Goal: Information Seeking & Learning: Learn about a topic

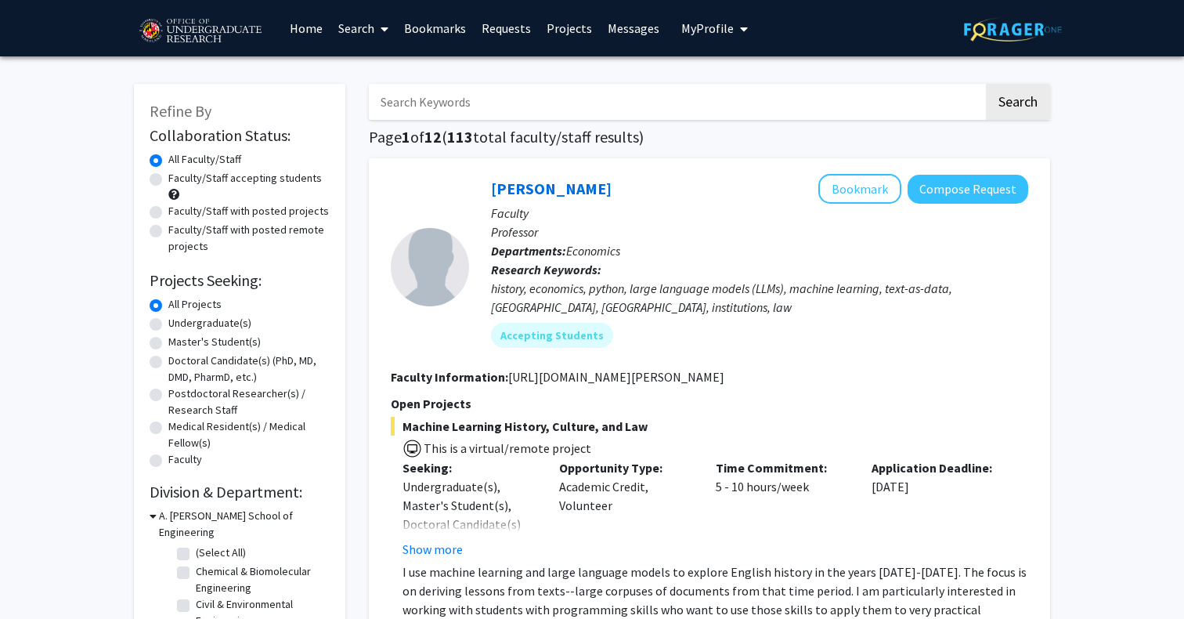
click at [182, 328] on label "Undergraduate(s)" at bounding box center [209, 323] width 83 height 16
click at [179, 325] on input "Undergraduate(s)" at bounding box center [173, 320] width 10 height 10
radio input "true"
click at [228, 180] on label "Faculty/Staff accepting students" at bounding box center [244, 178] width 153 height 16
click at [179, 180] on input "Faculty/Staff accepting students" at bounding box center [173, 175] width 10 height 10
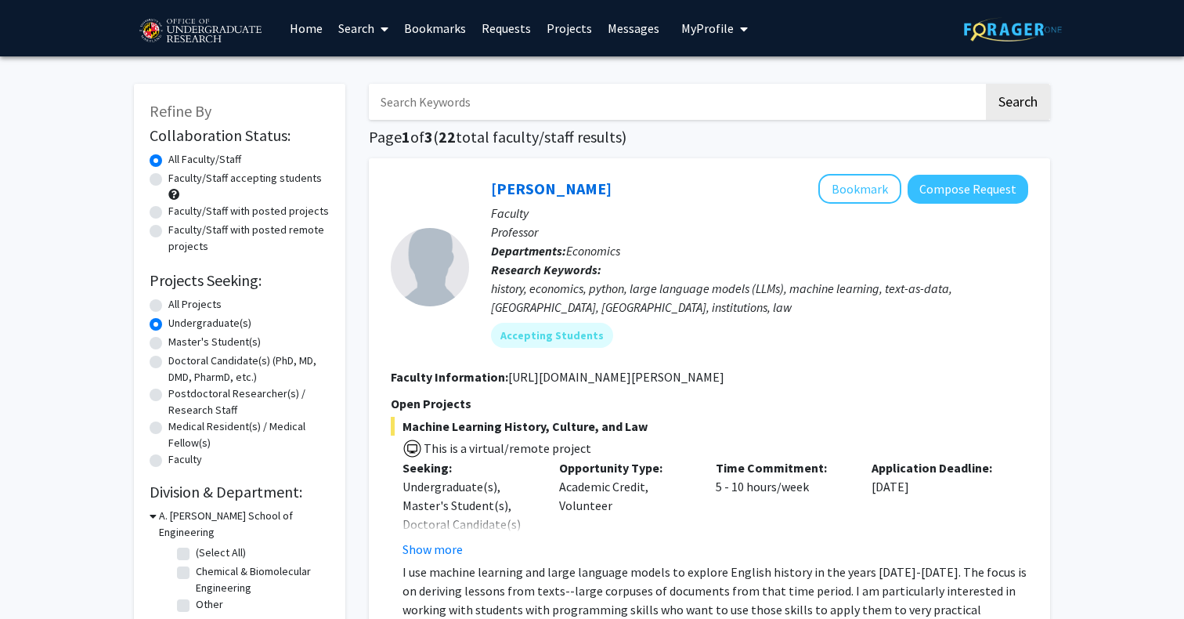
radio input "true"
click at [190, 305] on label "All Projects" at bounding box center [194, 304] width 53 height 16
click at [179, 305] on input "All Projects" at bounding box center [173, 301] width 10 height 10
radio input "true"
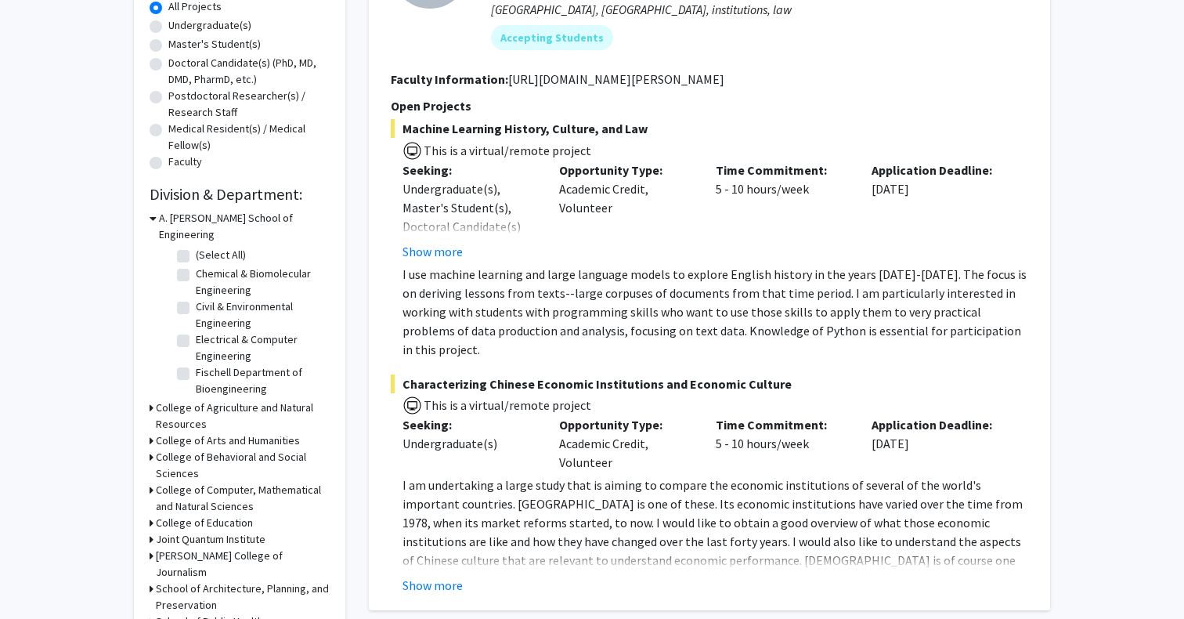
scroll to position [303, 0]
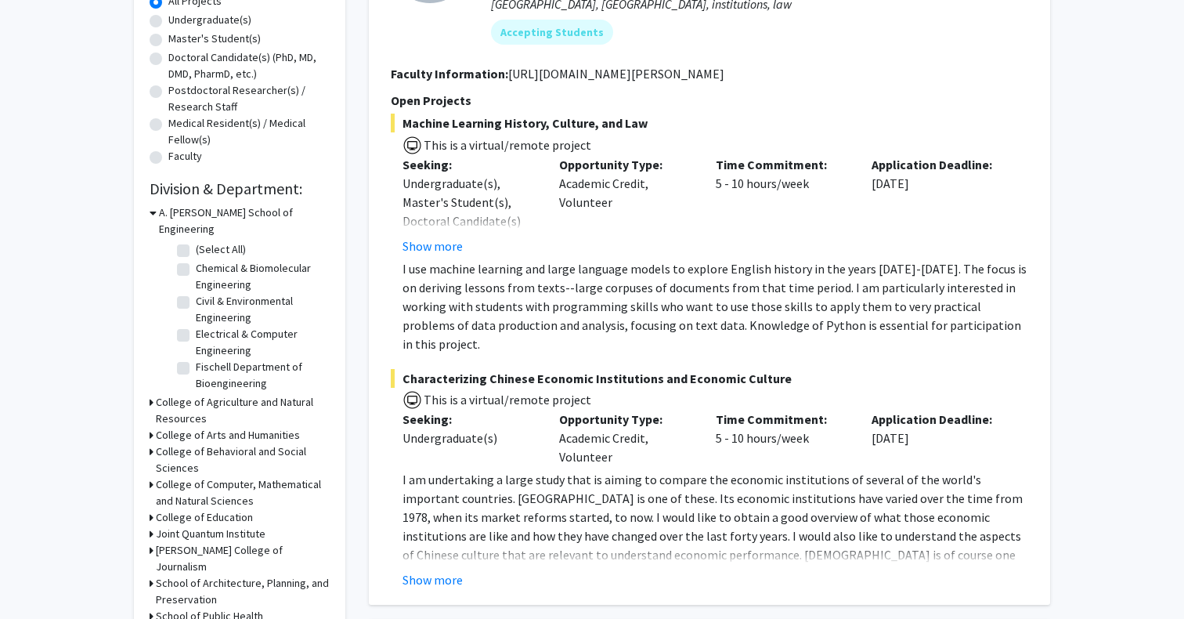
click at [217, 480] on h3 "College of Computer, Mathematical and Natural Sciences" at bounding box center [243, 492] width 174 height 33
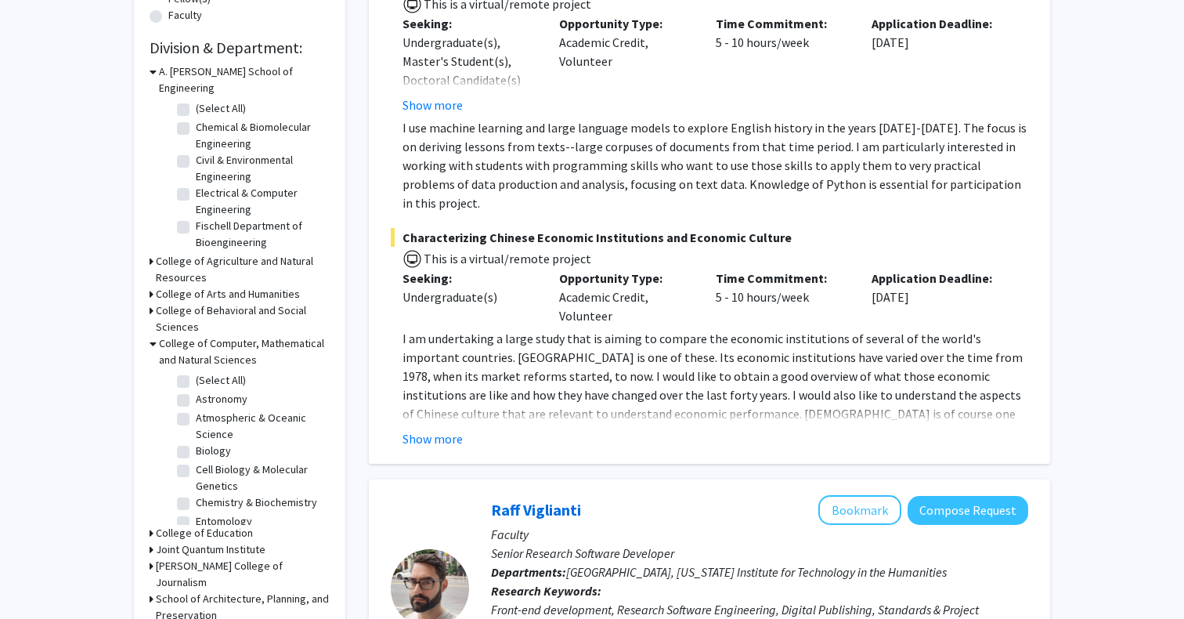
scroll to position [477, 0]
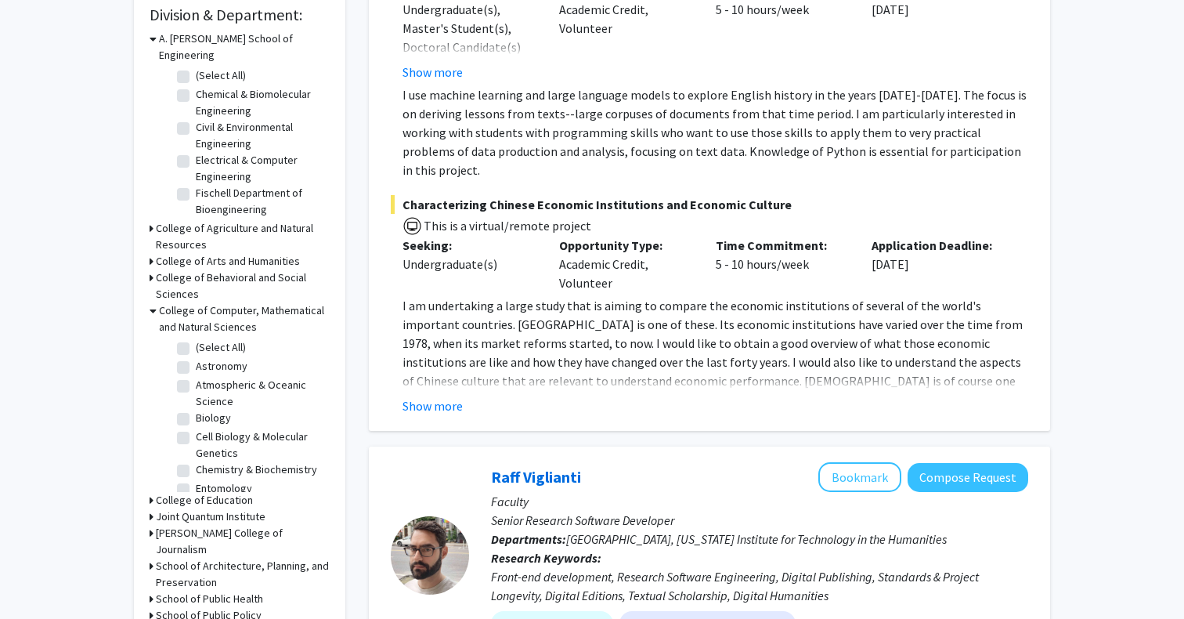
click at [222, 461] on label "Chemistry & Biochemistry" at bounding box center [256, 469] width 121 height 16
click at [206, 461] on input "Chemistry & Biochemistry" at bounding box center [201, 466] width 10 height 10
checkbox input "true"
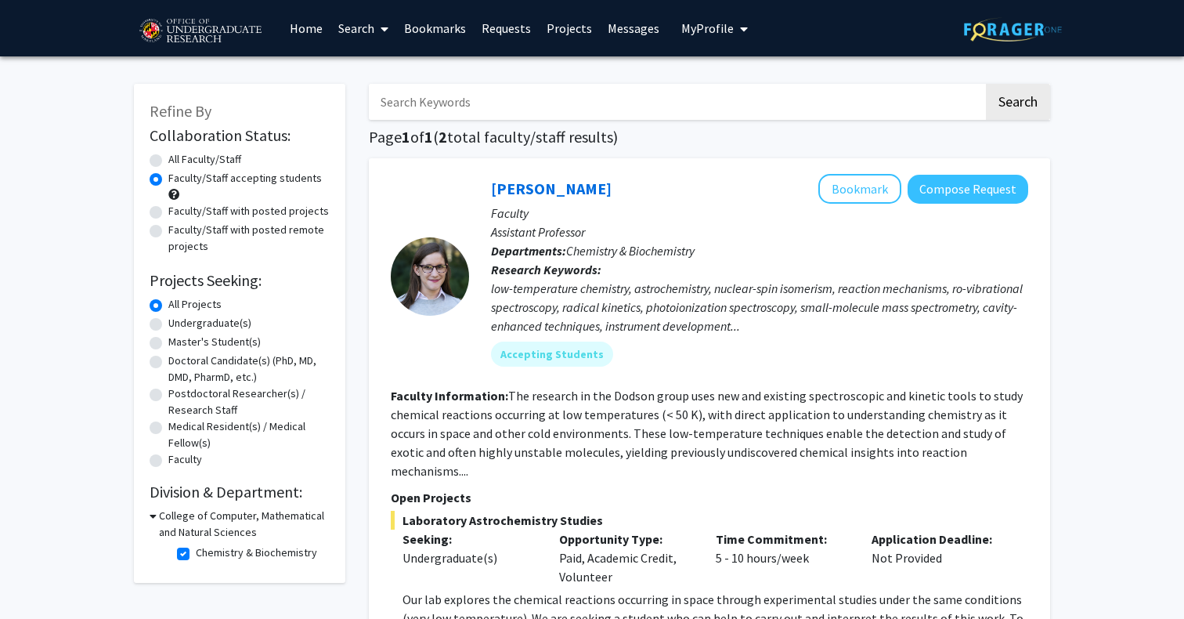
click at [196, 558] on label "Chemistry & Biochemistry" at bounding box center [256, 552] width 121 height 16
click at [196, 554] on input "Chemistry & Biochemistry" at bounding box center [201, 549] width 10 height 10
checkbox input "false"
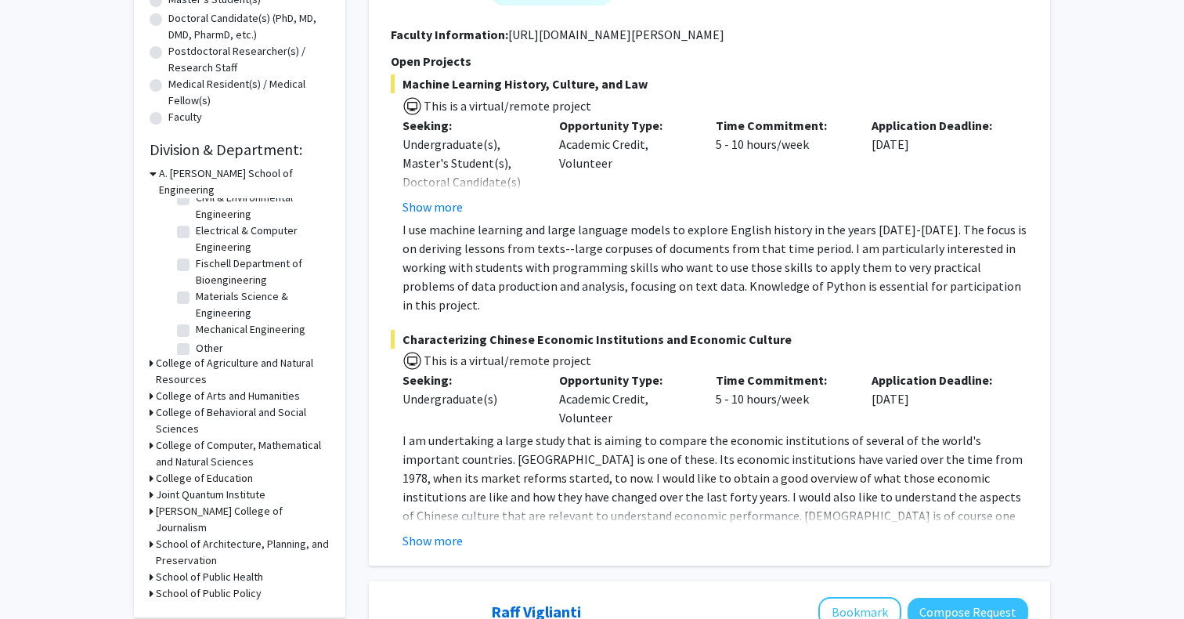
scroll to position [424, 0]
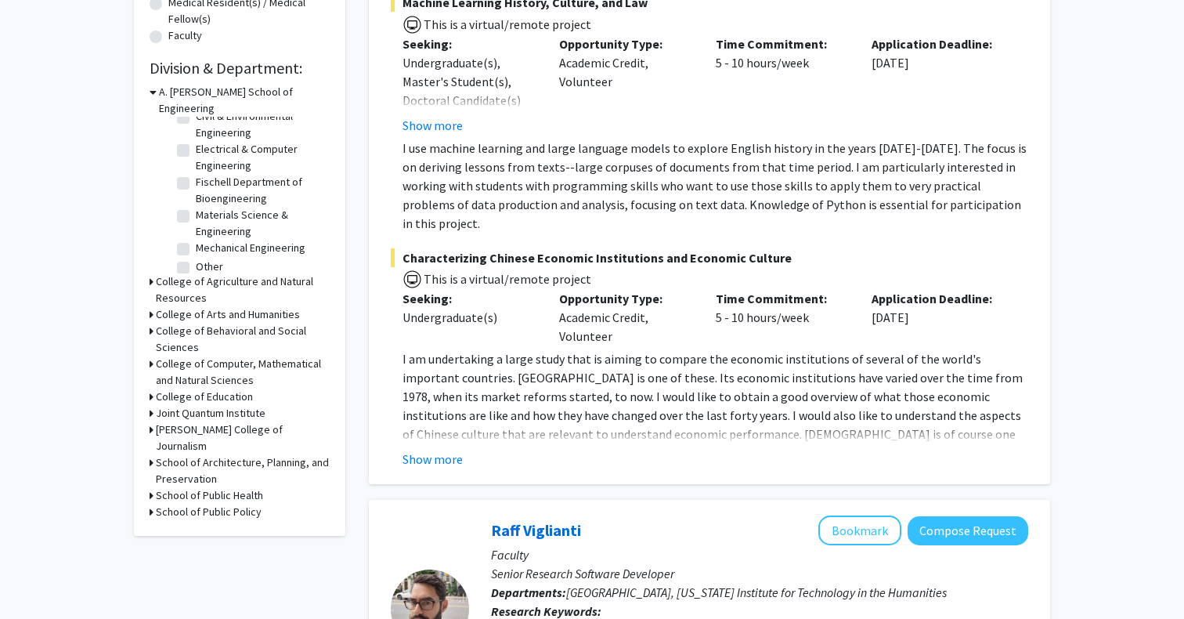
click at [258, 356] on h3 "College of Computer, Mathematical and Natural Sciences" at bounding box center [243, 372] width 174 height 33
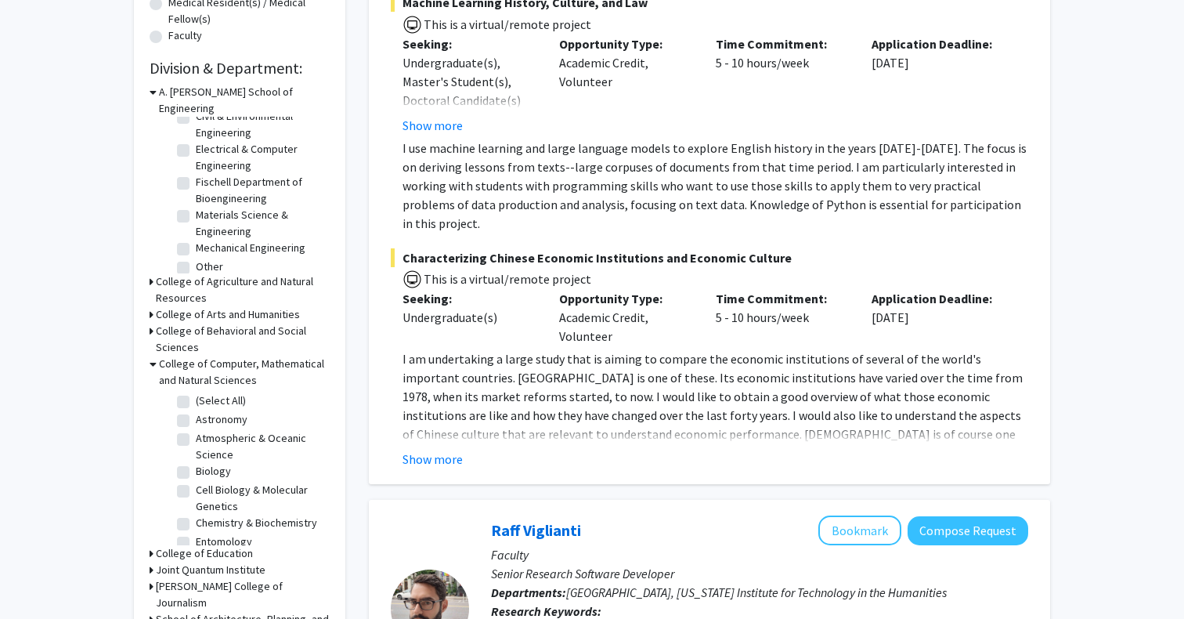
scroll to position [43, 0]
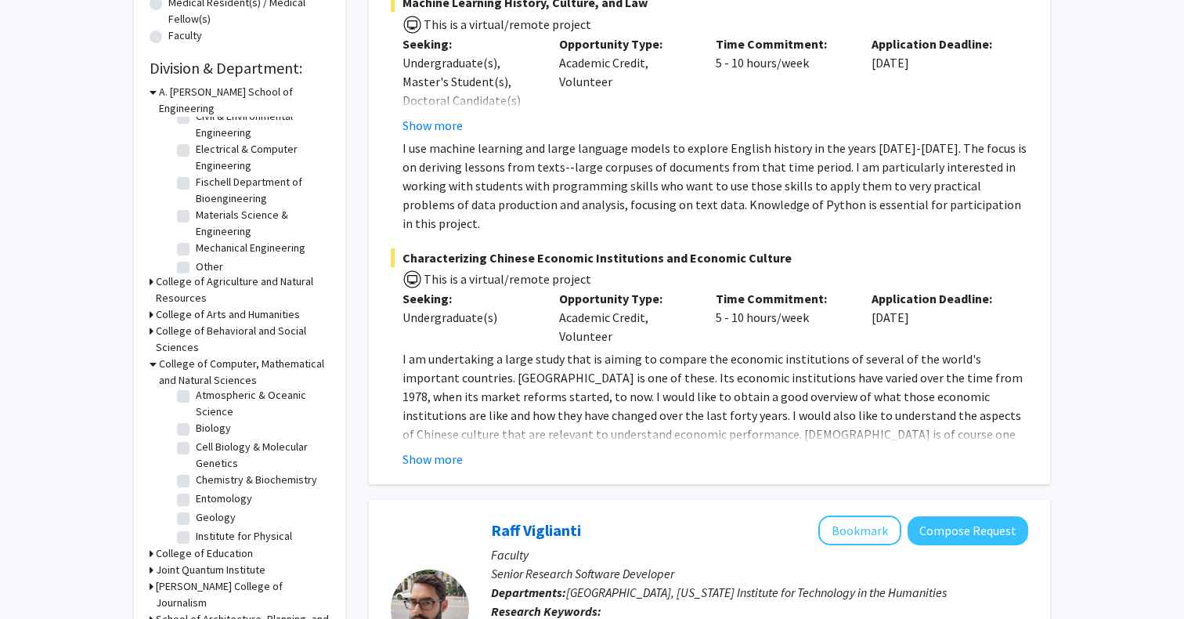
click at [223, 439] on label "Cell Biology & Molecular Genetics" at bounding box center [261, 455] width 130 height 33
click at [206, 439] on input "Cell Biology & Molecular Genetics" at bounding box center [201, 444] width 10 height 10
checkbox input "true"
